Goal: Task Accomplishment & Management: Complete application form

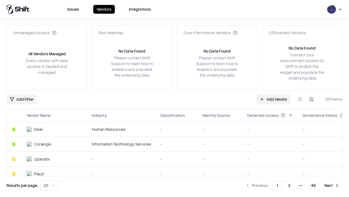
click at [274, 99] on link "Add Vendor" at bounding box center [274, 99] width 34 height 10
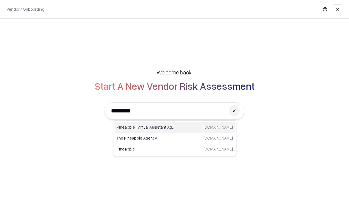
click at [175, 127] on div "Pineapple | Virtual Assistant Agency trypineapple.com" at bounding box center [175, 126] width 121 height 11
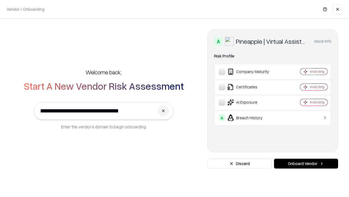
type input "**********"
click at [306, 163] on button "Onboard Vendor" at bounding box center [306, 163] width 64 height 10
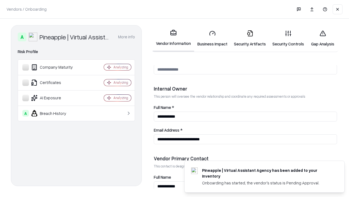
scroll to position [283, 0]
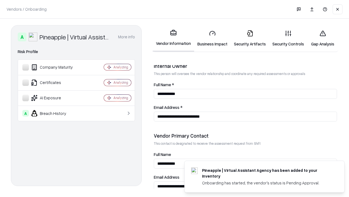
click at [213, 38] on link "Business Impact" at bounding box center [212, 38] width 37 height 25
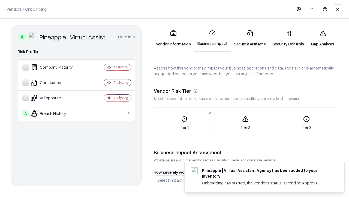
click at [250, 38] on link "Security Artifacts" at bounding box center [250, 38] width 38 height 25
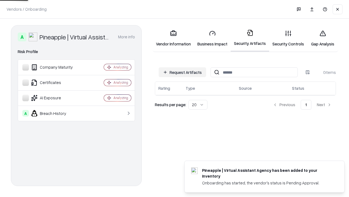
click at [183, 72] on button "Request Artifacts" at bounding box center [183, 72] width 48 height 10
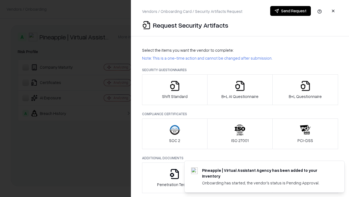
click at [175, 90] on icon "button" at bounding box center [175, 85] width 11 height 11
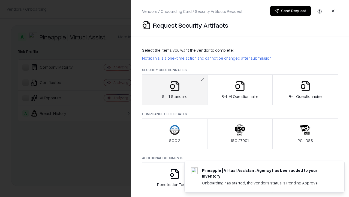
click at [291, 11] on button "Send Request" at bounding box center [291, 11] width 41 height 10
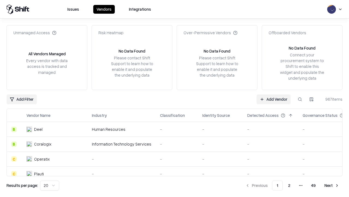
click at [300, 99] on button at bounding box center [300, 99] width 10 height 10
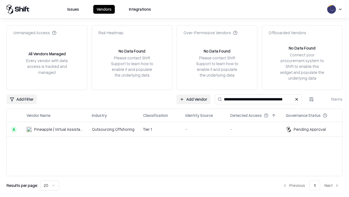
type input "**********"
click at [178, 129] on td "Tier 1" at bounding box center [160, 129] width 42 height 15
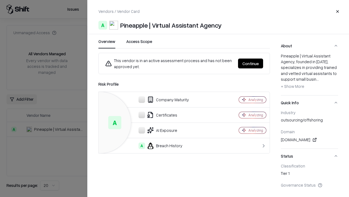
click at [251, 63] on button "Continue" at bounding box center [250, 63] width 25 height 10
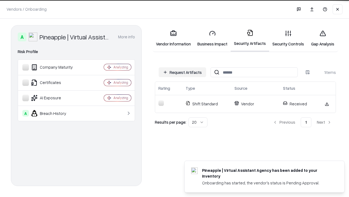
click at [323, 38] on link "Gap Analysis" at bounding box center [323, 38] width 31 height 25
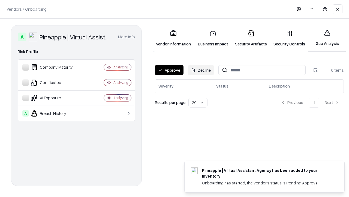
click at [169, 70] on button "Approve" at bounding box center [169, 70] width 29 height 10
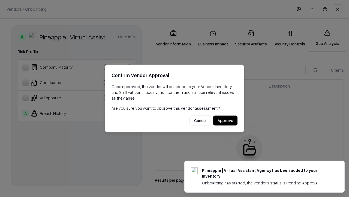
click at [226, 120] on button "Approve" at bounding box center [225, 120] width 24 height 10
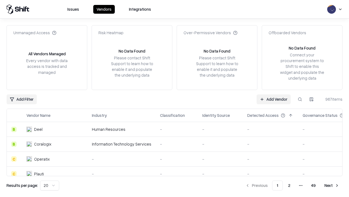
type input "**********"
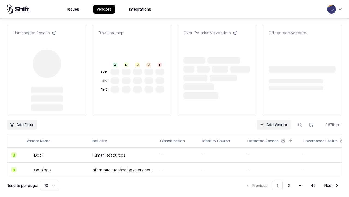
click at [274, 120] on link "Add Vendor" at bounding box center [274, 125] width 34 height 10
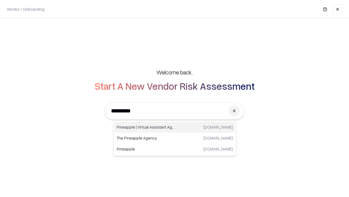
click at [175, 127] on div "Pineapple | Virtual Assistant Agency [DOMAIN_NAME]" at bounding box center [175, 126] width 121 height 11
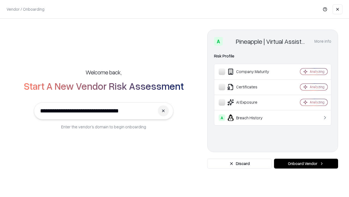
type input "**********"
click at [306, 163] on button "Onboard Vendor" at bounding box center [306, 163] width 64 height 10
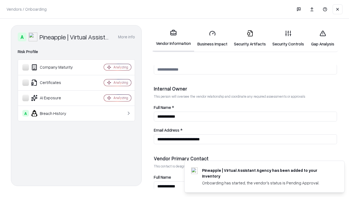
scroll to position [283, 0]
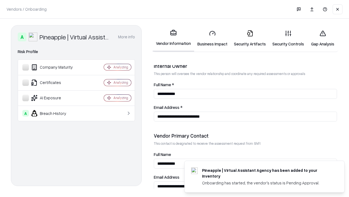
click at [323, 38] on link "Gap Analysis" at bounding box center [323, 38] width 31 height 25
